Goal: Find specific page/section: Find specific page/section

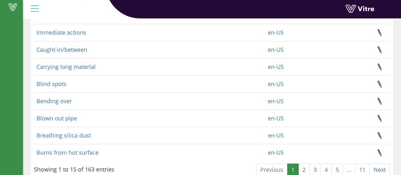
scroll to position [190, 0]
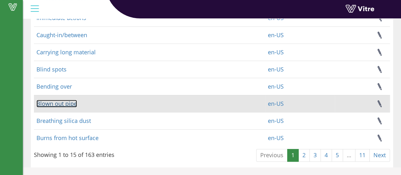
click at [71, 104] on link "Blown out pipe" at bounding box center [56, 104] width 41 height 8
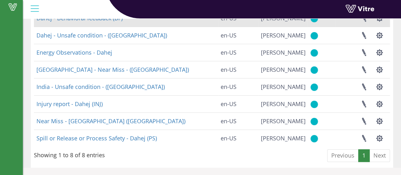
scroll to position [70, 0]
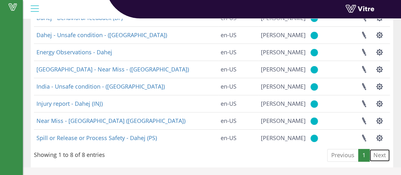
click at [385, 154] on link "Next" at bounding box center [380, 155] width 21 height 13
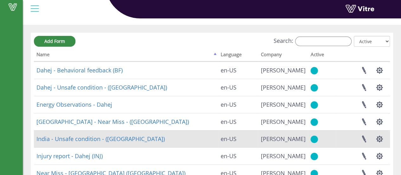
scroll to position [0, 0]
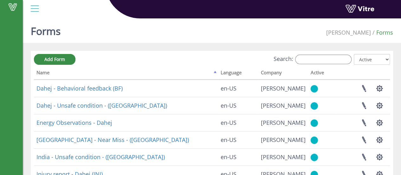
click at [39, 8] on div at bounding box center [35, 8] width 14 height 17
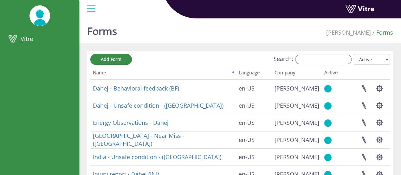
click at [93, 11] on div at bounding box center [91, 8] width 14 height 17
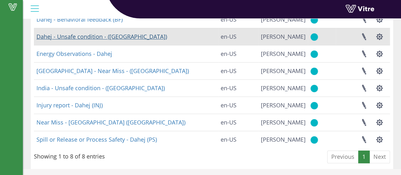
scroll to position [70, 0]
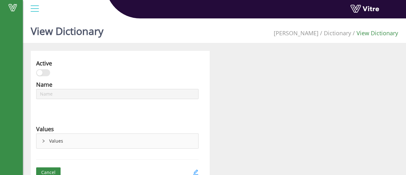
type input "Blown out pipe"
